Goal: Navigation & Orientation: Find specific page/section

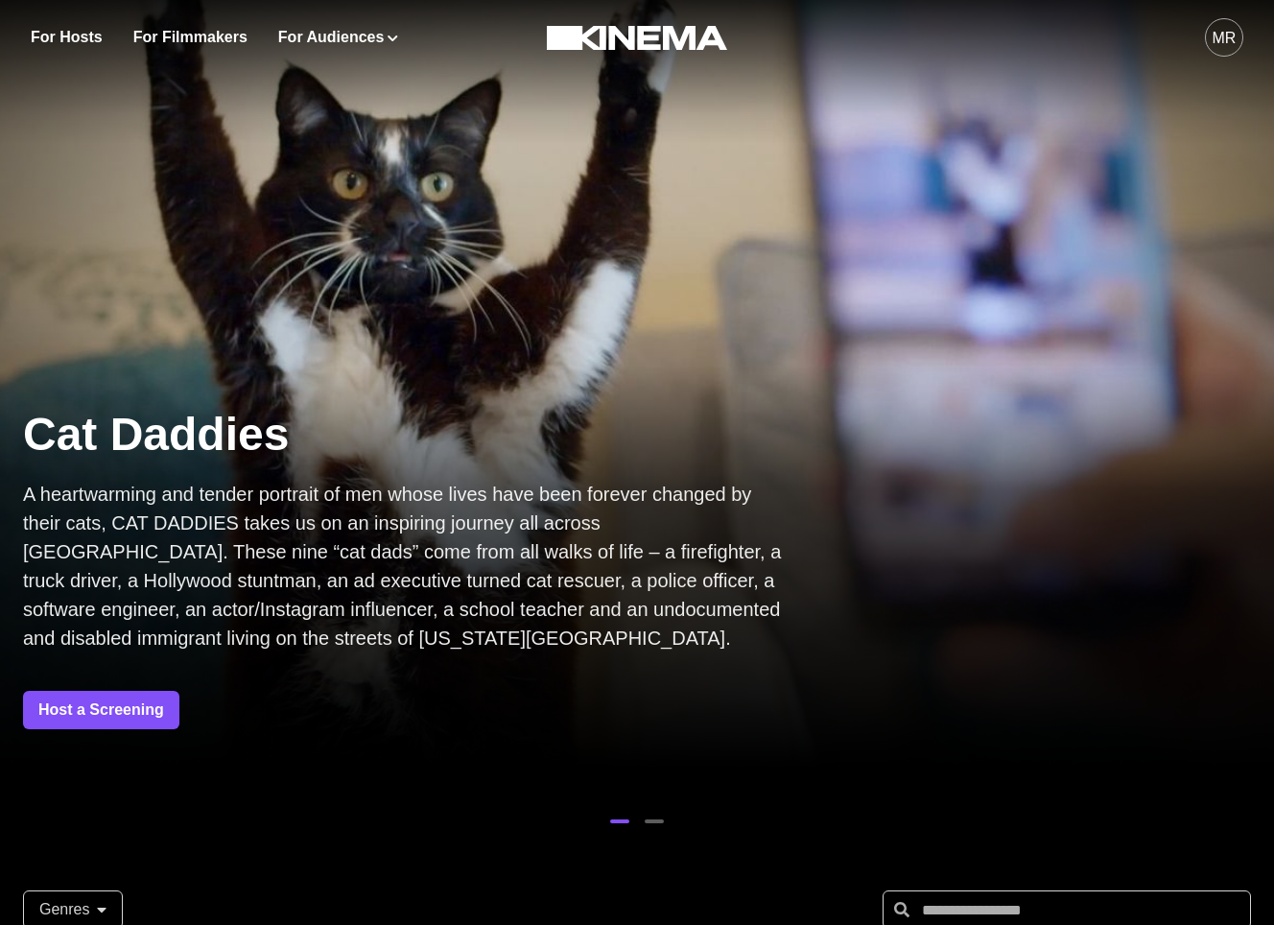
click at [1234, 45] on div "MR" at bounding box center [1225, 38] width 24 height 23
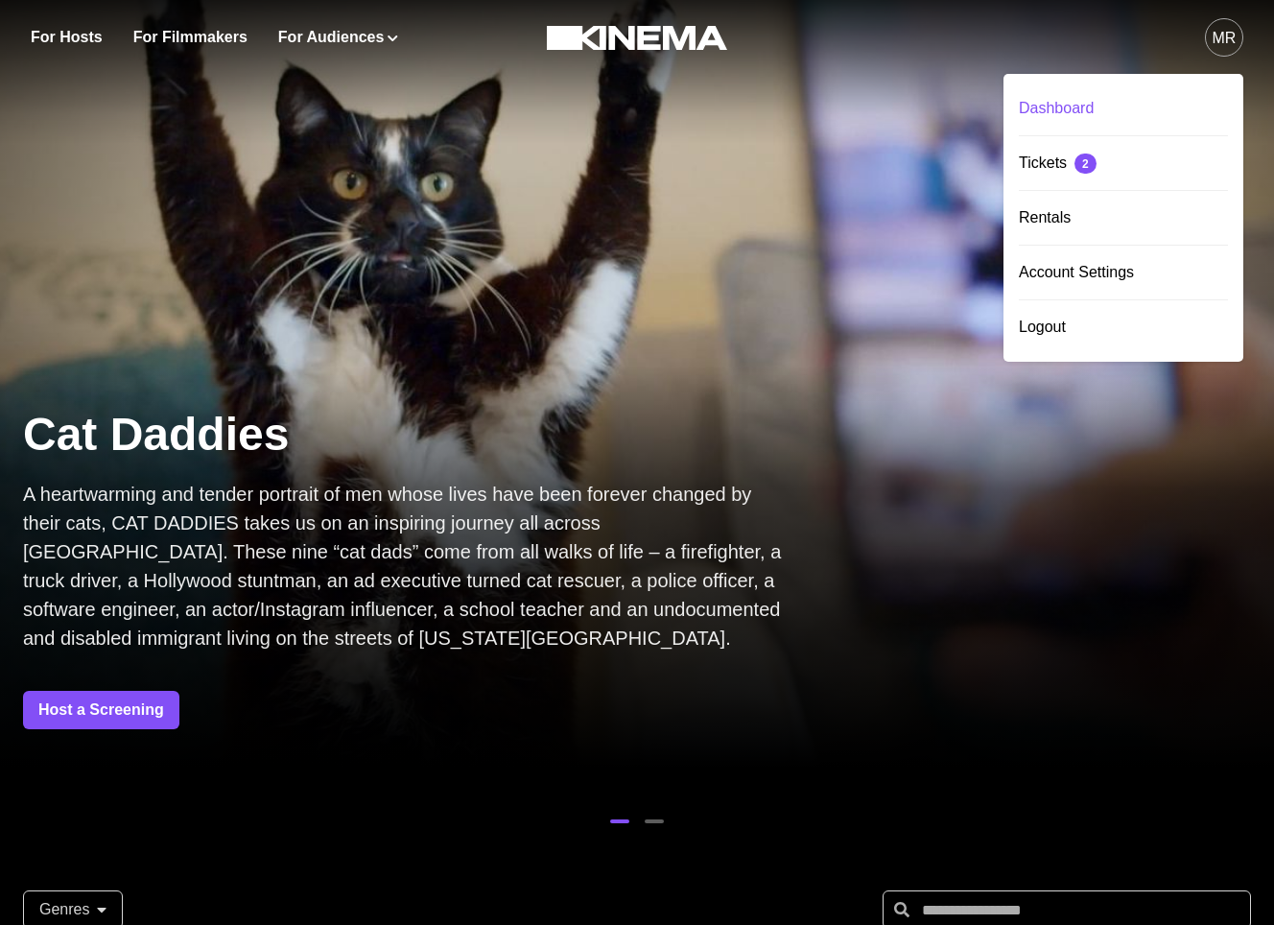
click at [1093, 107] on div "Dashboard" at bounding box center [1123, 109] width 209 height 54
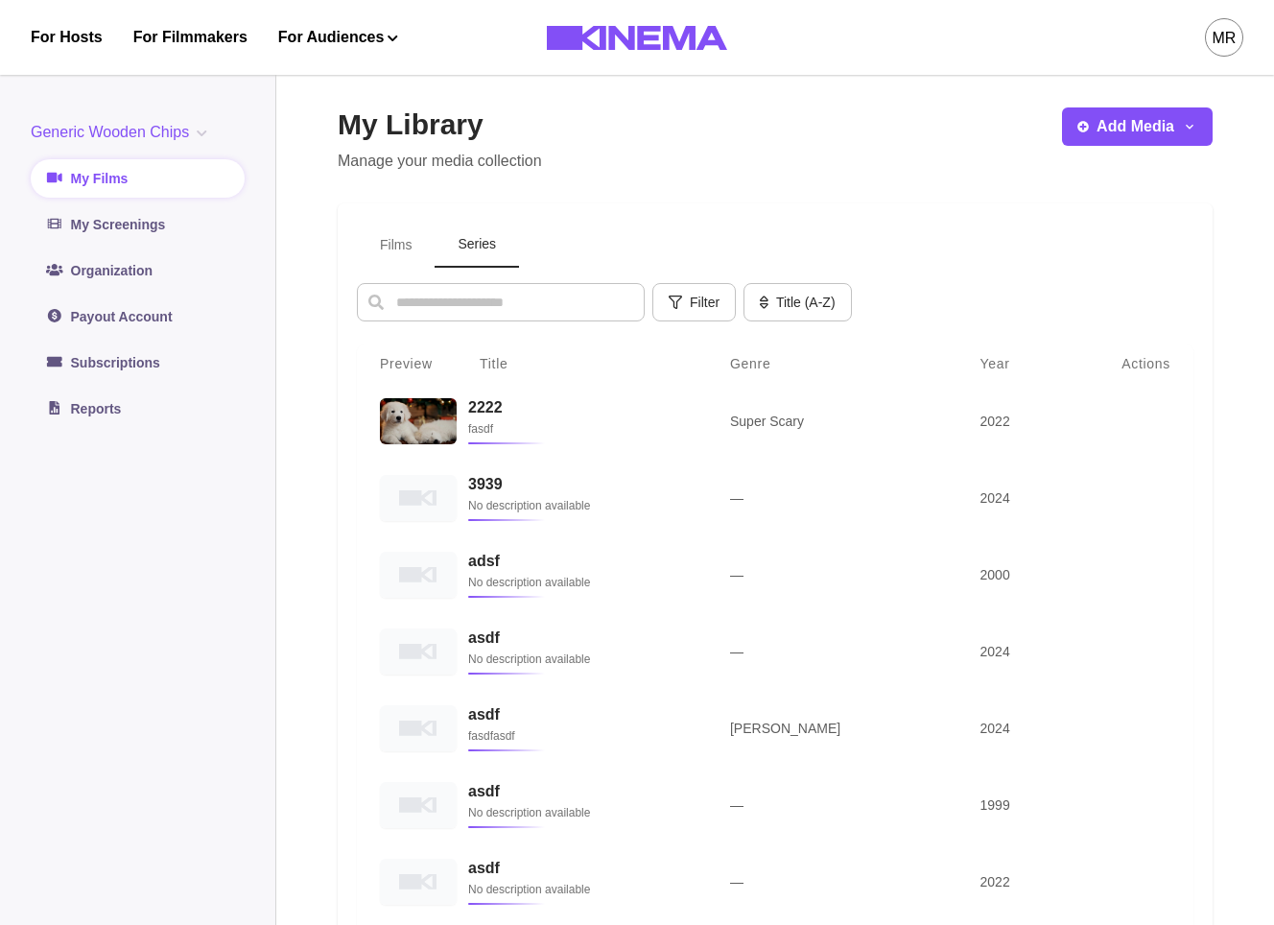
click at [484, 250] on button "Series" at bounding box center [477, 245] width 84 height 45
click at [403, 245] on button "Films" at bounding box center [396, 245] width 78 height 45
